Goal: Transaction & Acquisition: Purchase product/service

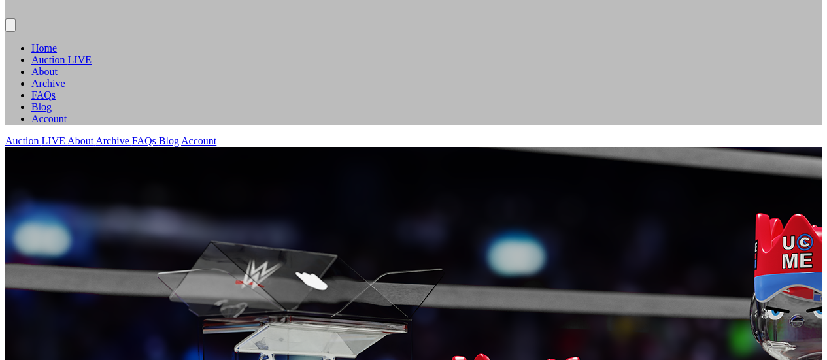
scroll to position [262, 0]
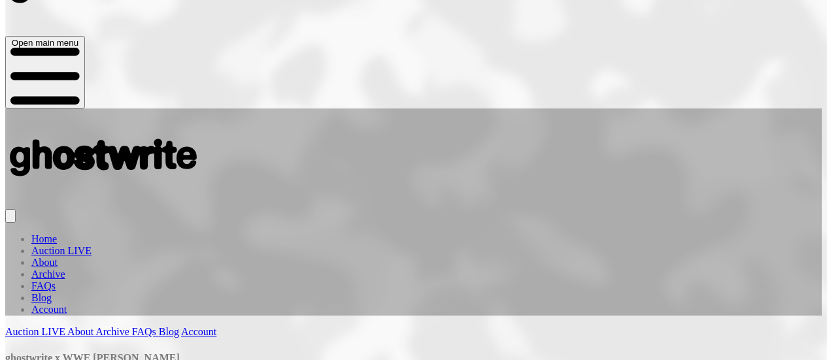
scroll to position [65, 0]
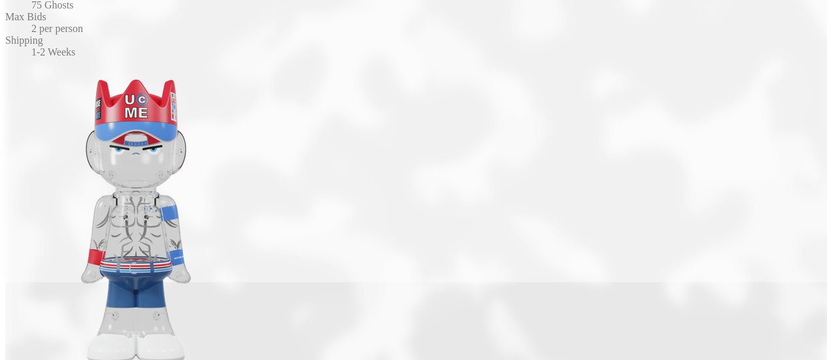
scroll to position [131, 0]
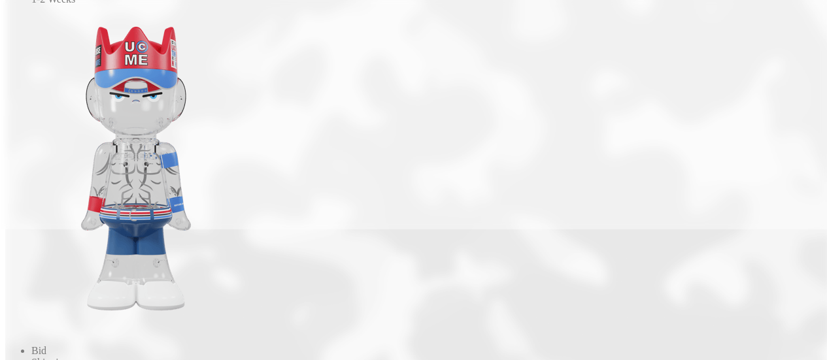
type input "***"
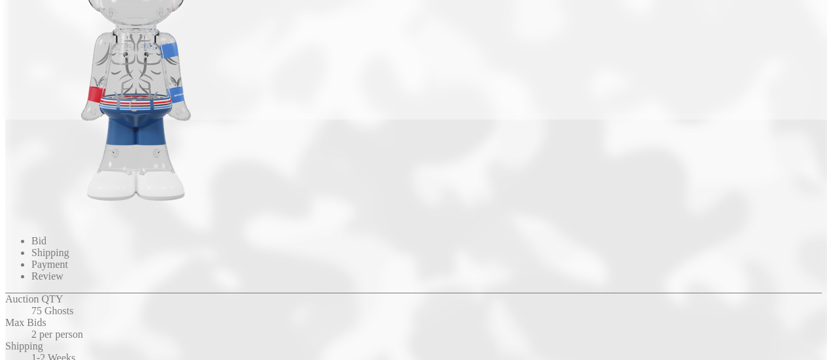
scroll to position [251, 0]
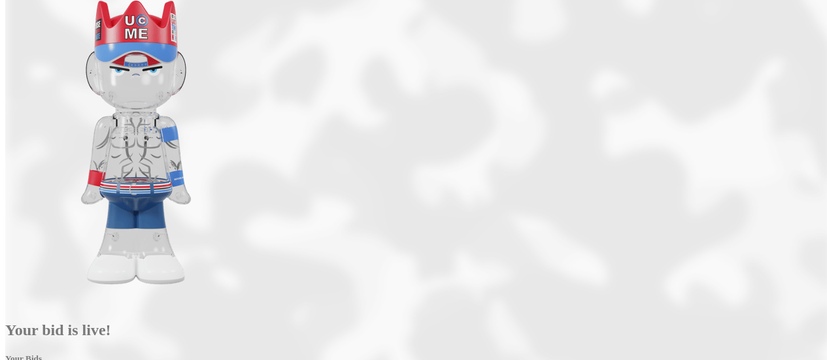
scroll to position [114, 0]
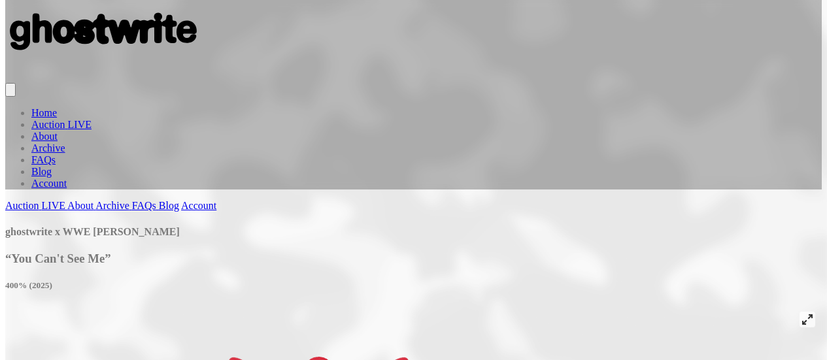
scroll to position [131, 0]
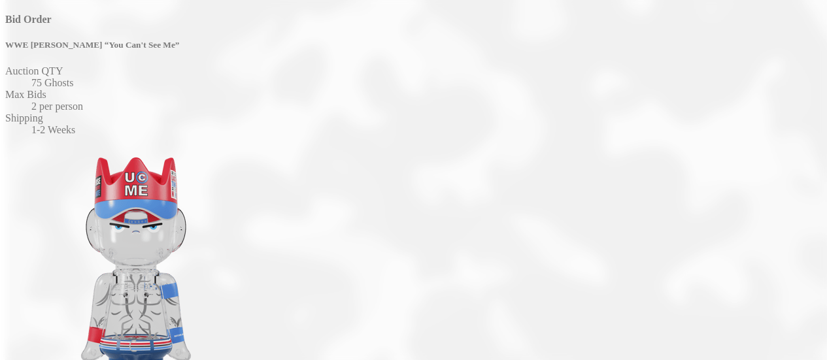
type input "*"
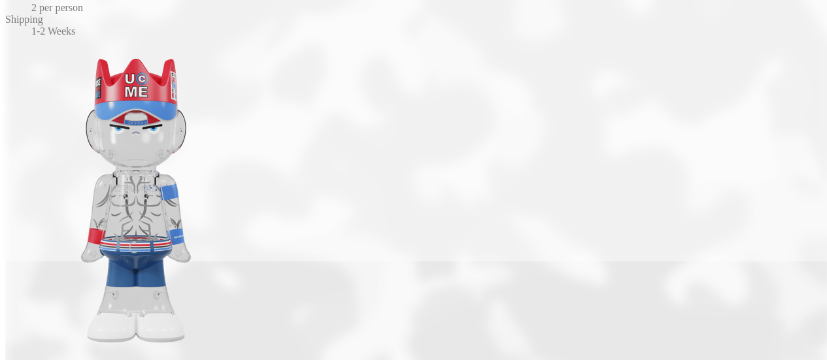
scroll to position [131, 0]
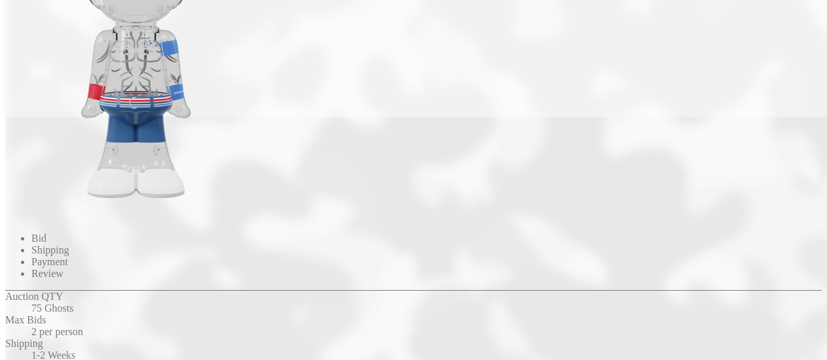
scroll to position [327, 0]
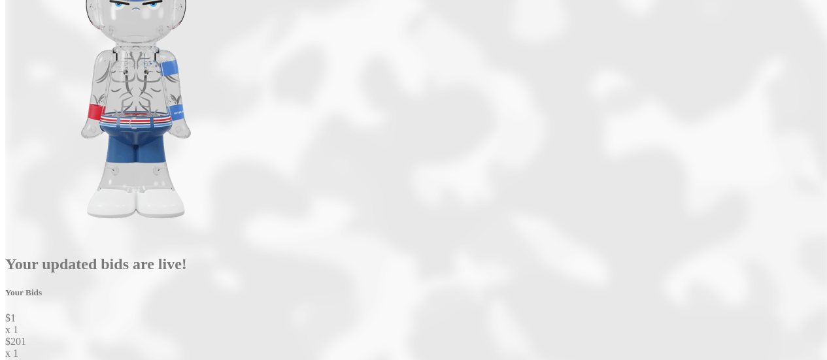
scroll to position [163, 0]
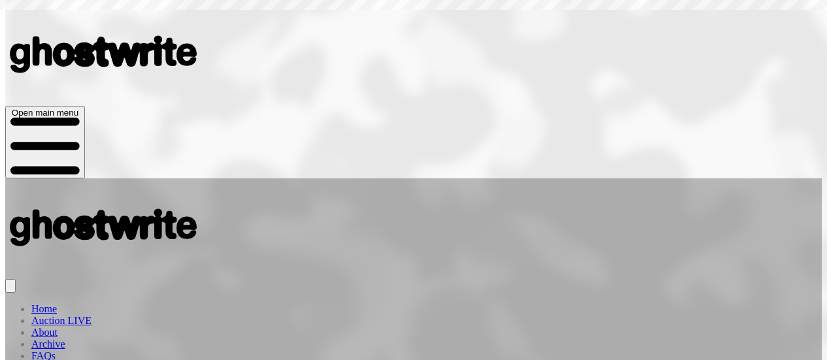
scroll to position [131, 0]
